Goal: Find specific page/section: Find specific page/section

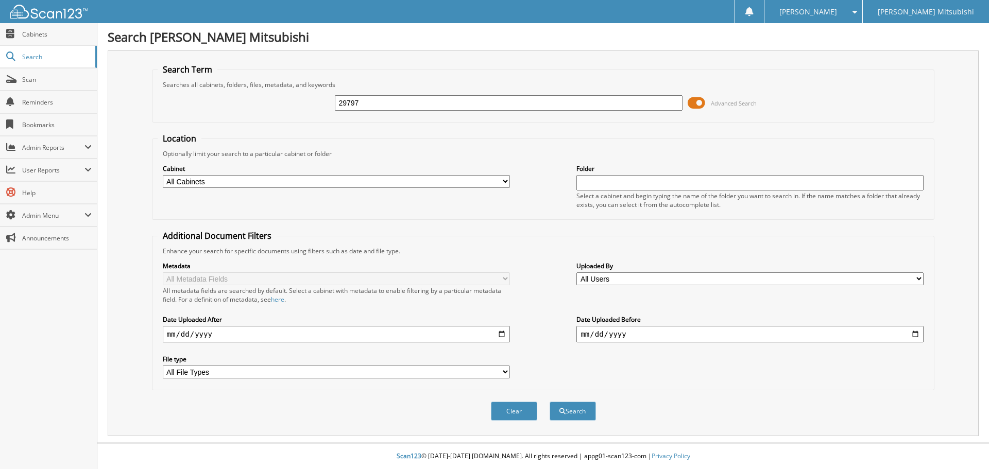
type input "29797"
click at [550, 402] on button "Search" at bounding box center [573, 411] width 46 height 19
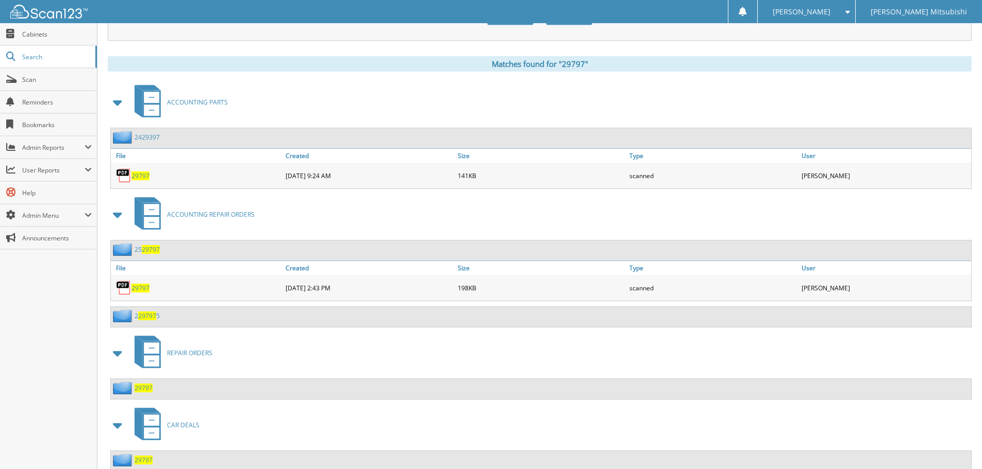
scroll to position [430, 0]
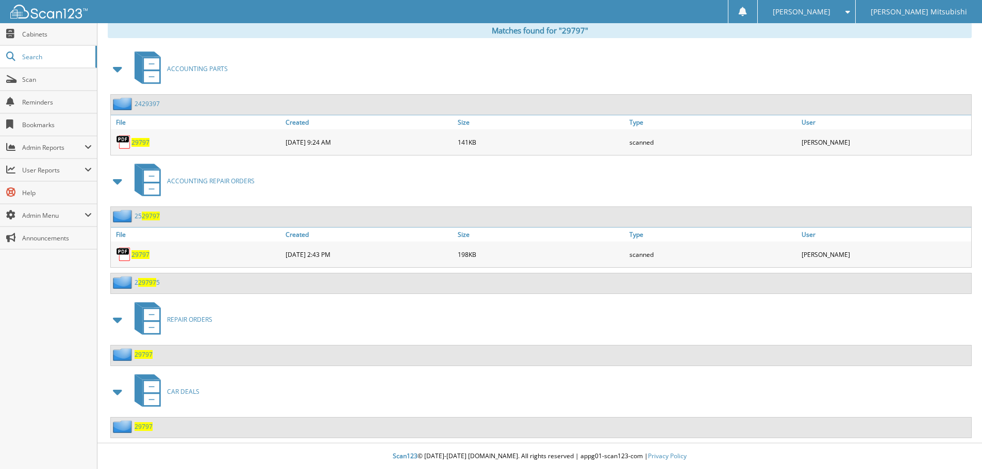
click at [141, 429] on span "29797" at bounding box center [144, 427] width 18 height 9
